Goal: Obtain resource: Obtain resource

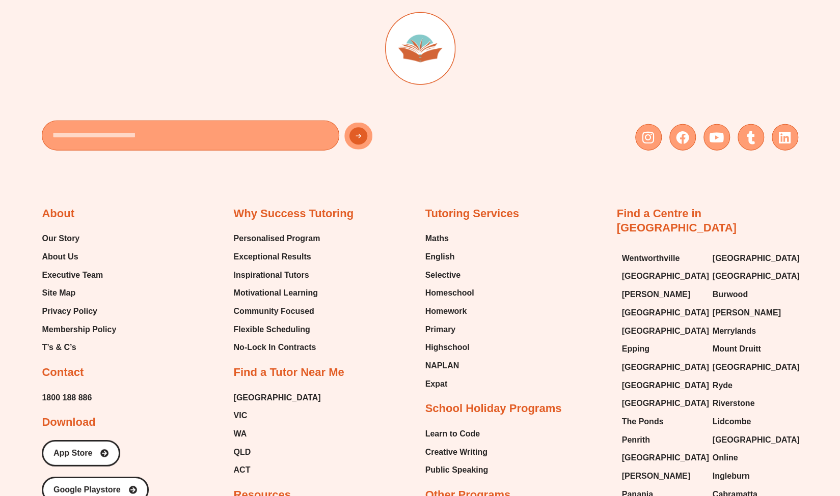
scroll to position [4418, 0]
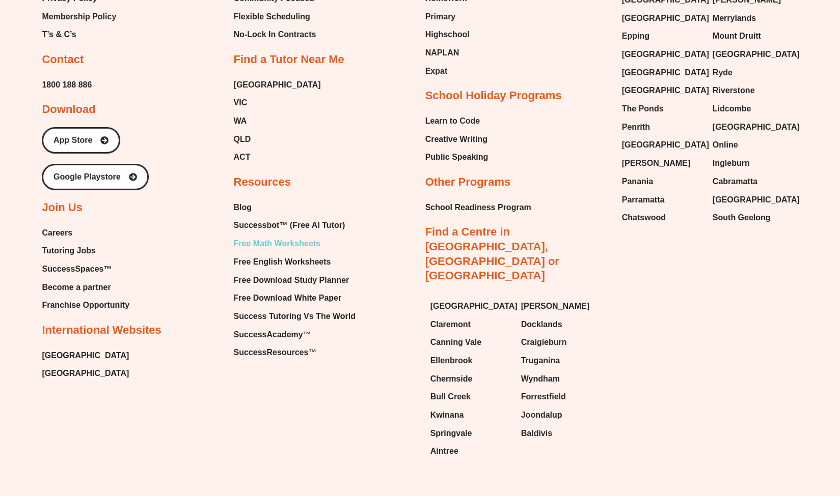
click at [305, 236] on span "Free Math Worksheets" at bounding box center [276, 243] width 87 height 15
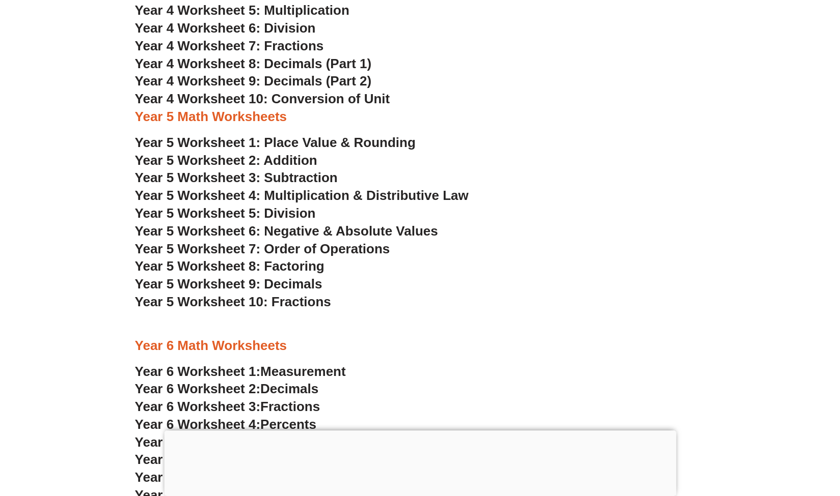
scroll to position [1974, 0]
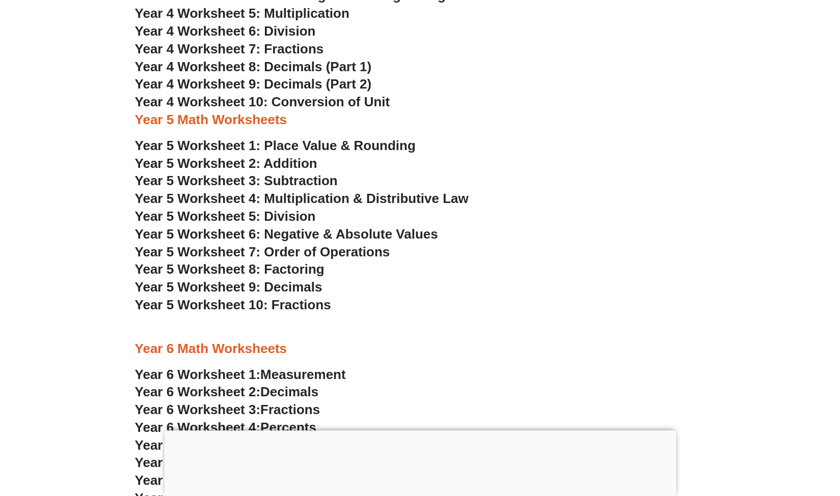
click at [271, 247] on span "Year 5 Worksheet 7: Order of Operations" at bounding box center [262, 251] width 255 height 15
